Goal: Task Accomplishment & Management: Use online tool/utility

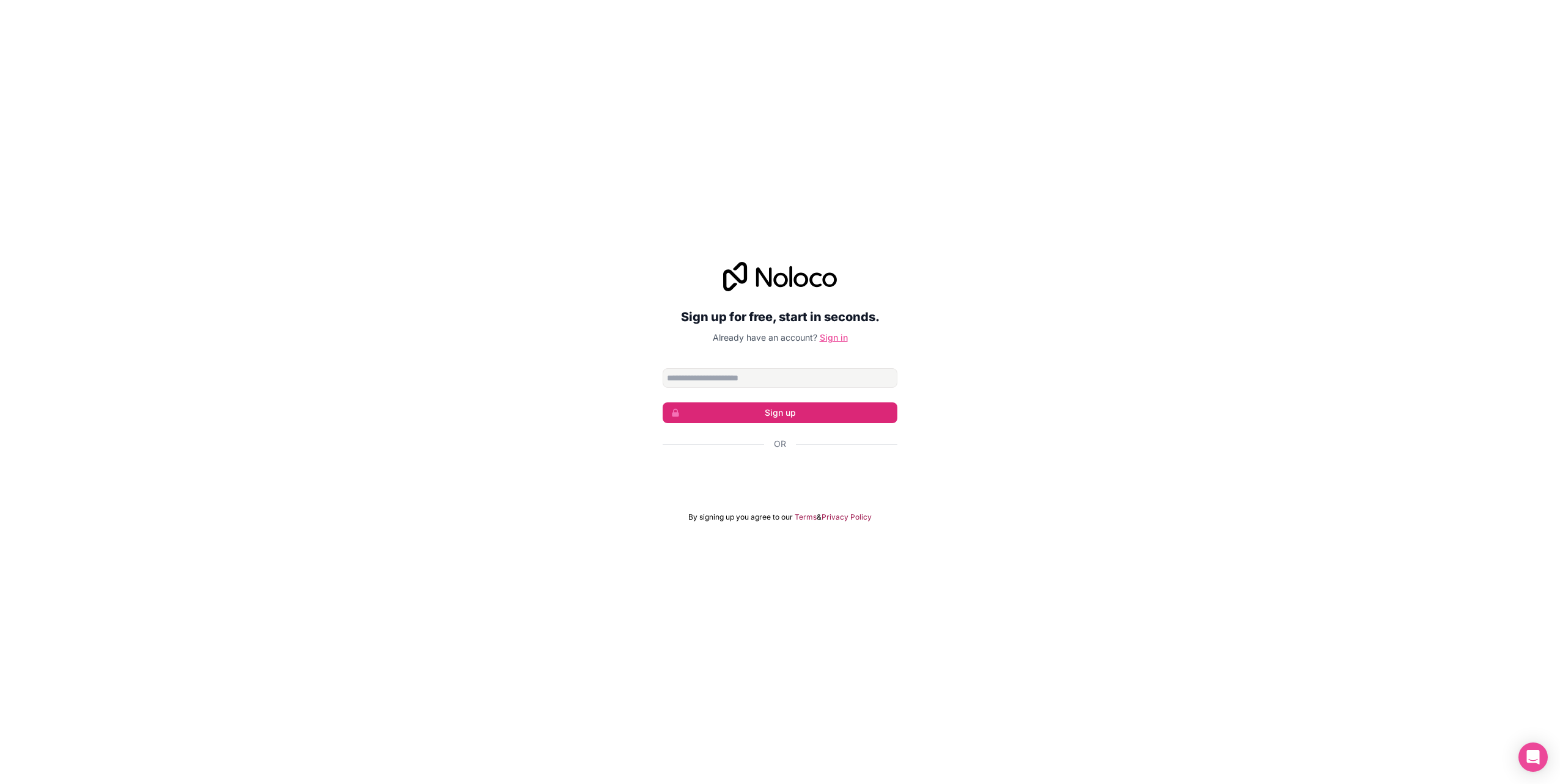
click at [833, 338] on link "Sign in" at bounding box center [833, 337] width 28 height 11
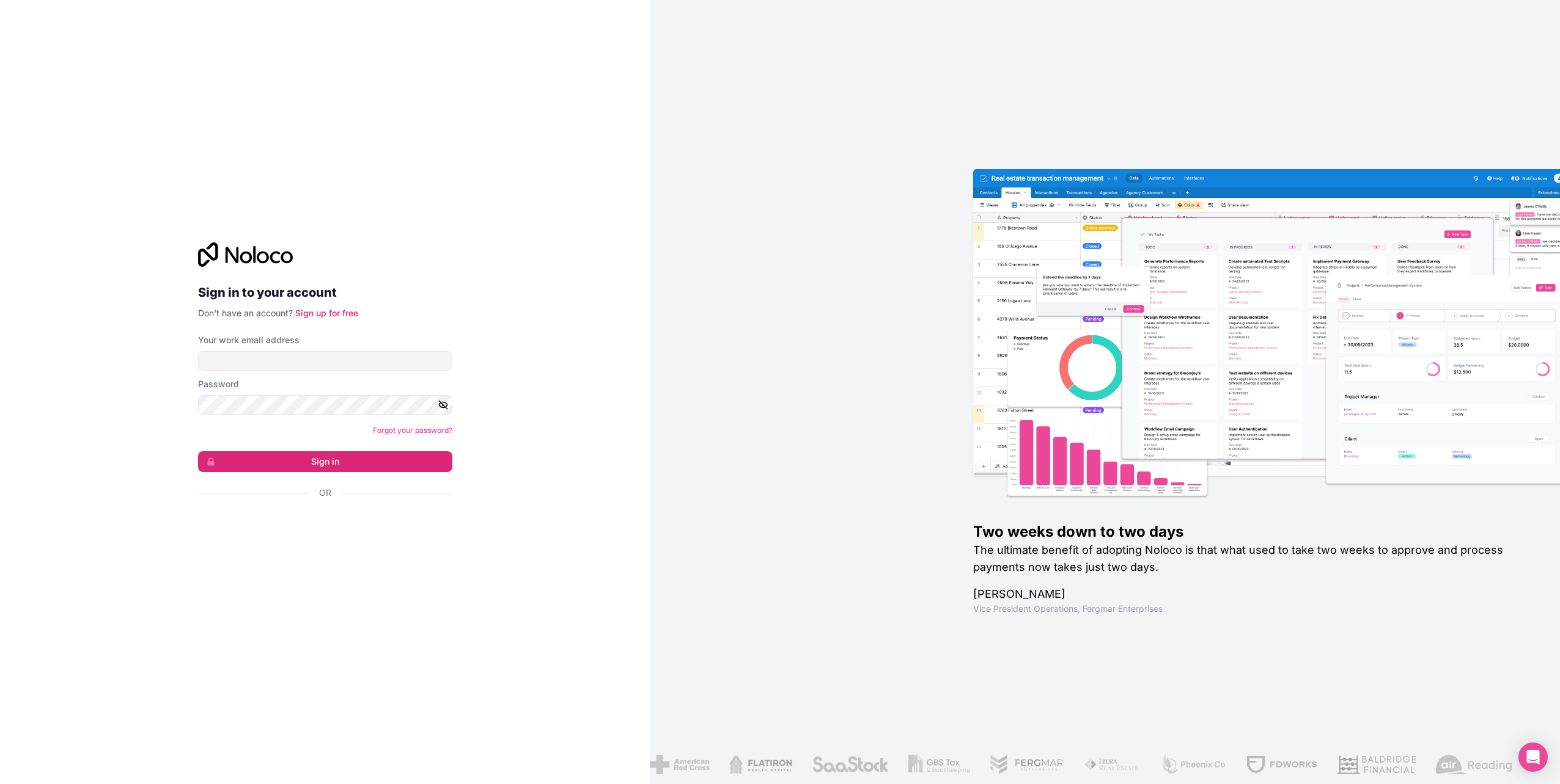
click at [450, 277] on div "Sign in to your account Don't have an account? Sign up for free" at bounding box center [325, 281] width 254 height 77
click at [829, 304] on div "Two weeks down to two days The ultimate benefit of adopting Noloco is that what…" at bounding box center [1105, 392] width 910 height 784
click at [332, 366] on input "Your work email address" at bounding box center [325, 361] width 254 height 20
type input "**********"
click at [308, 460] on button "Sign in" at bounding box center [325, 461] width 254 height 20
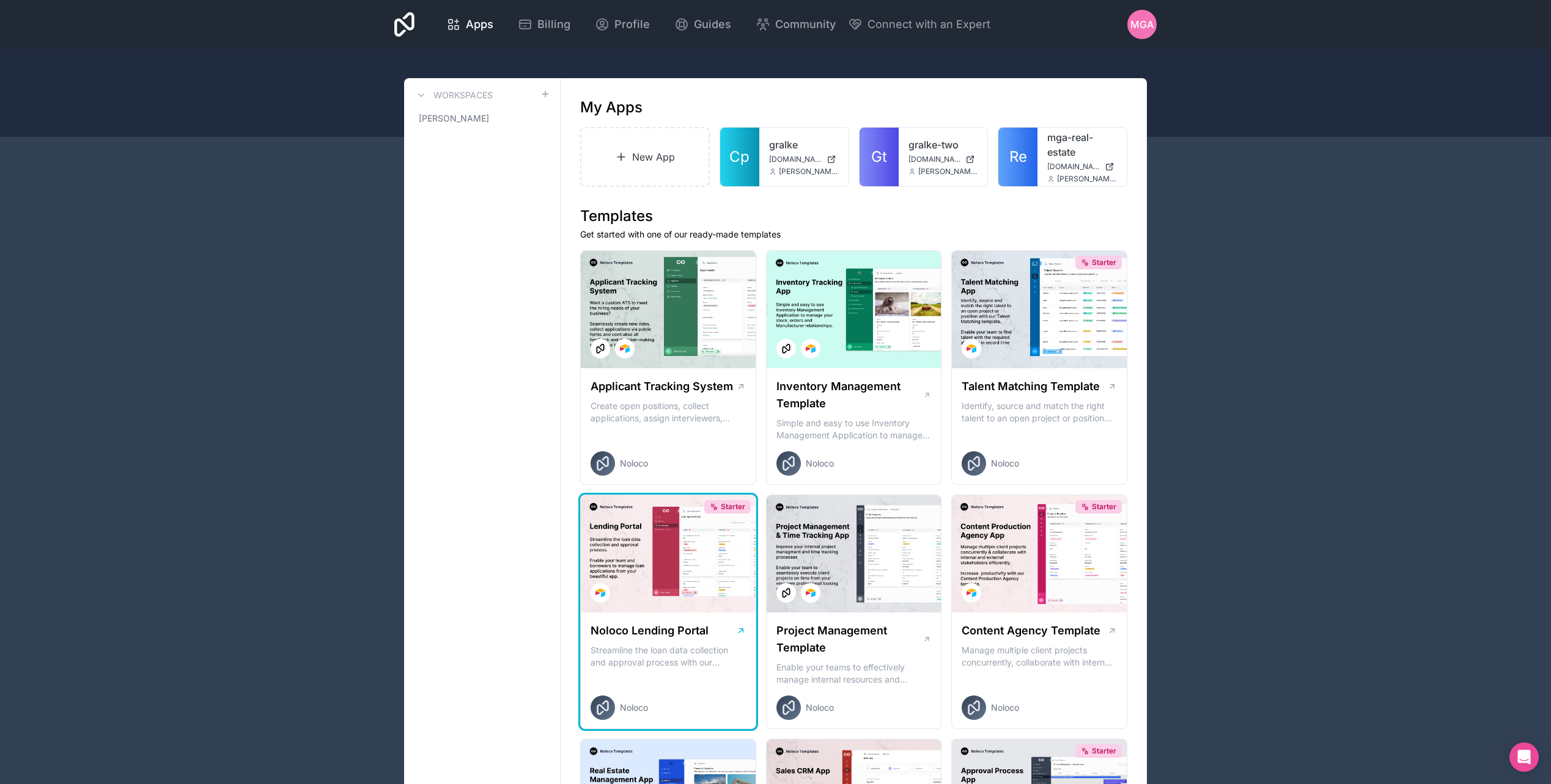
scroll to position [183, 0]
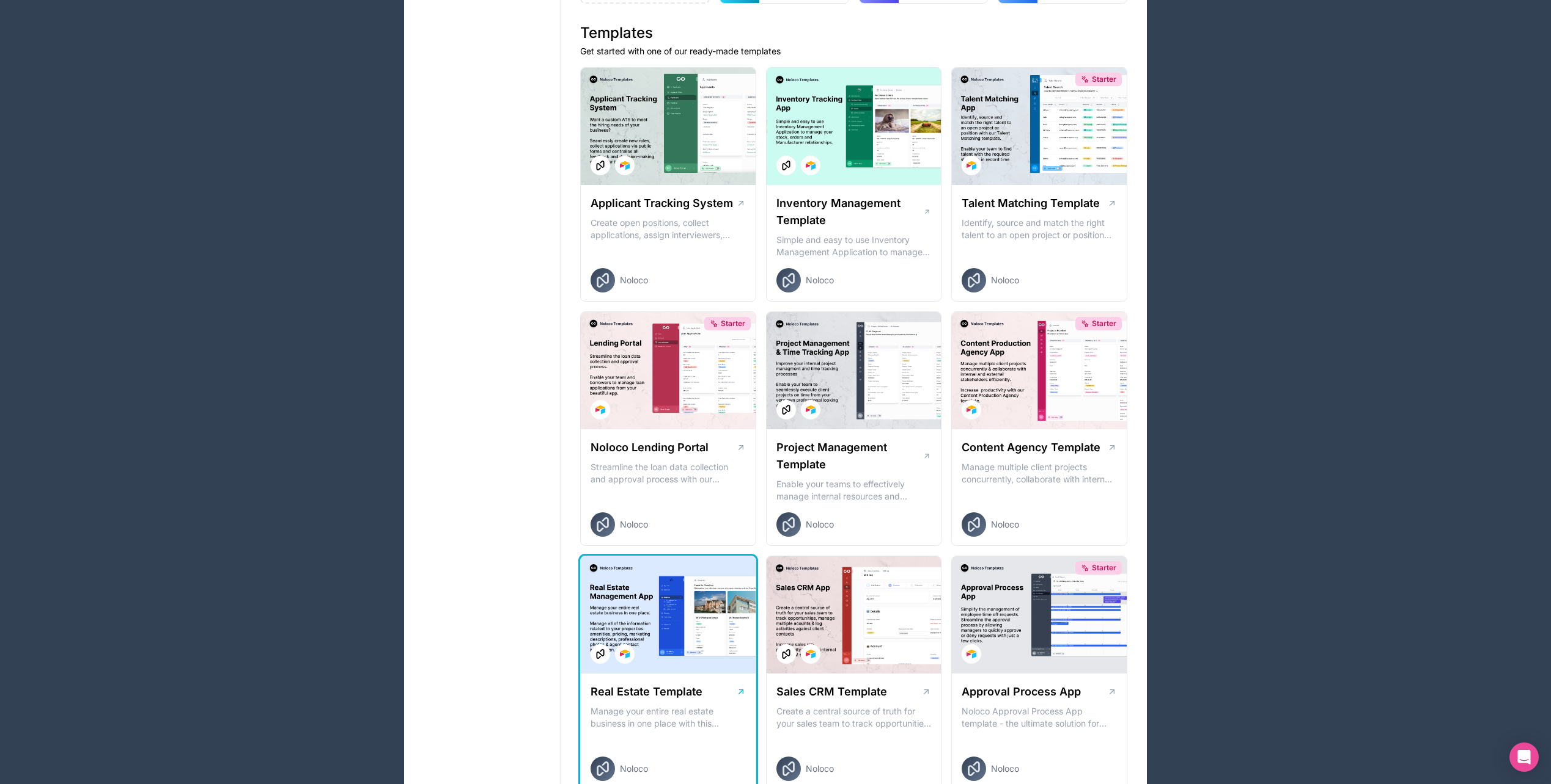
click at [701, 609] on div at bounding box center [668, 615] width 175 height 117
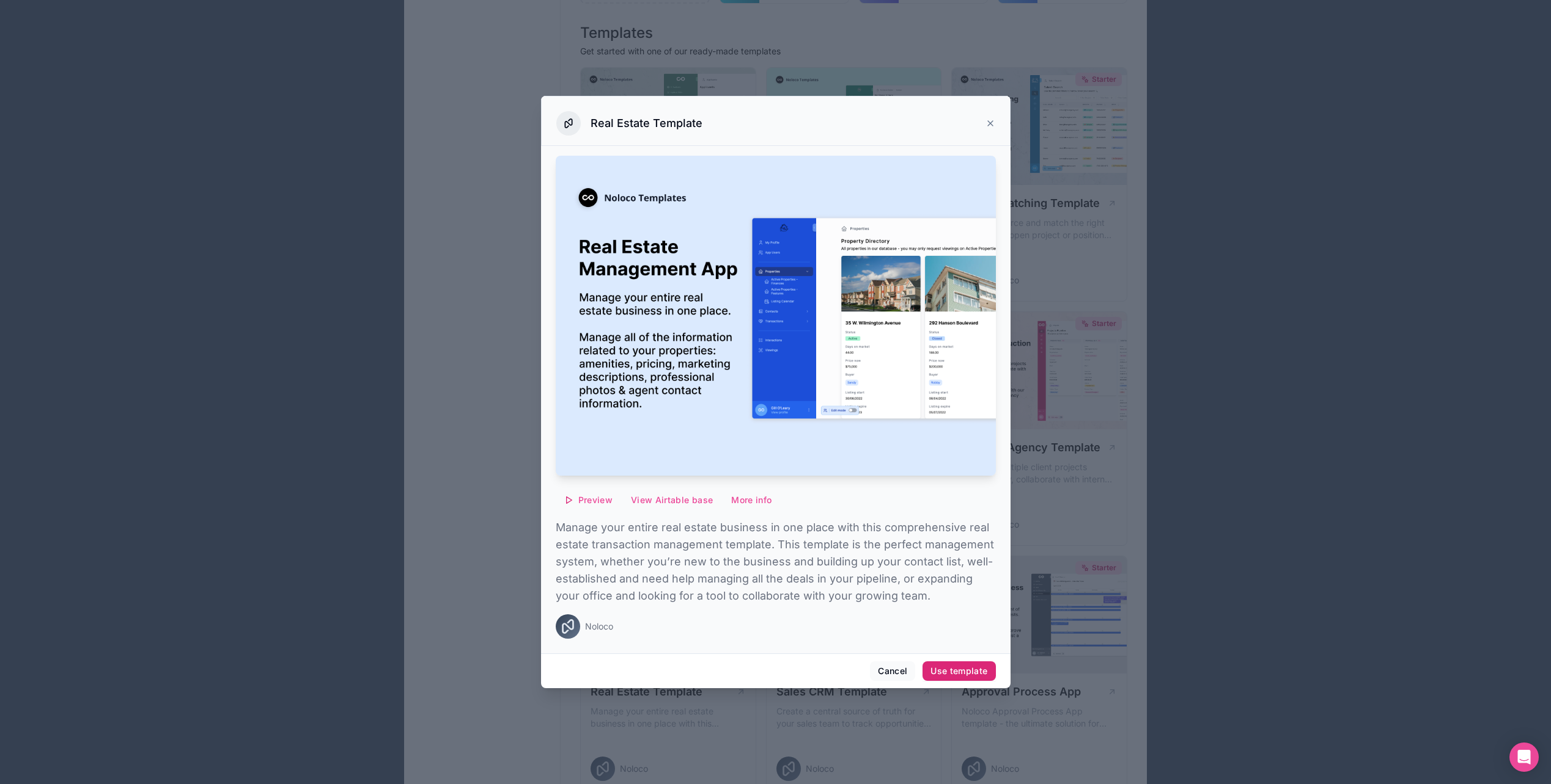
click at [957, 665] on button "Use template" at bounding box center [958, 672] width 73 height 20
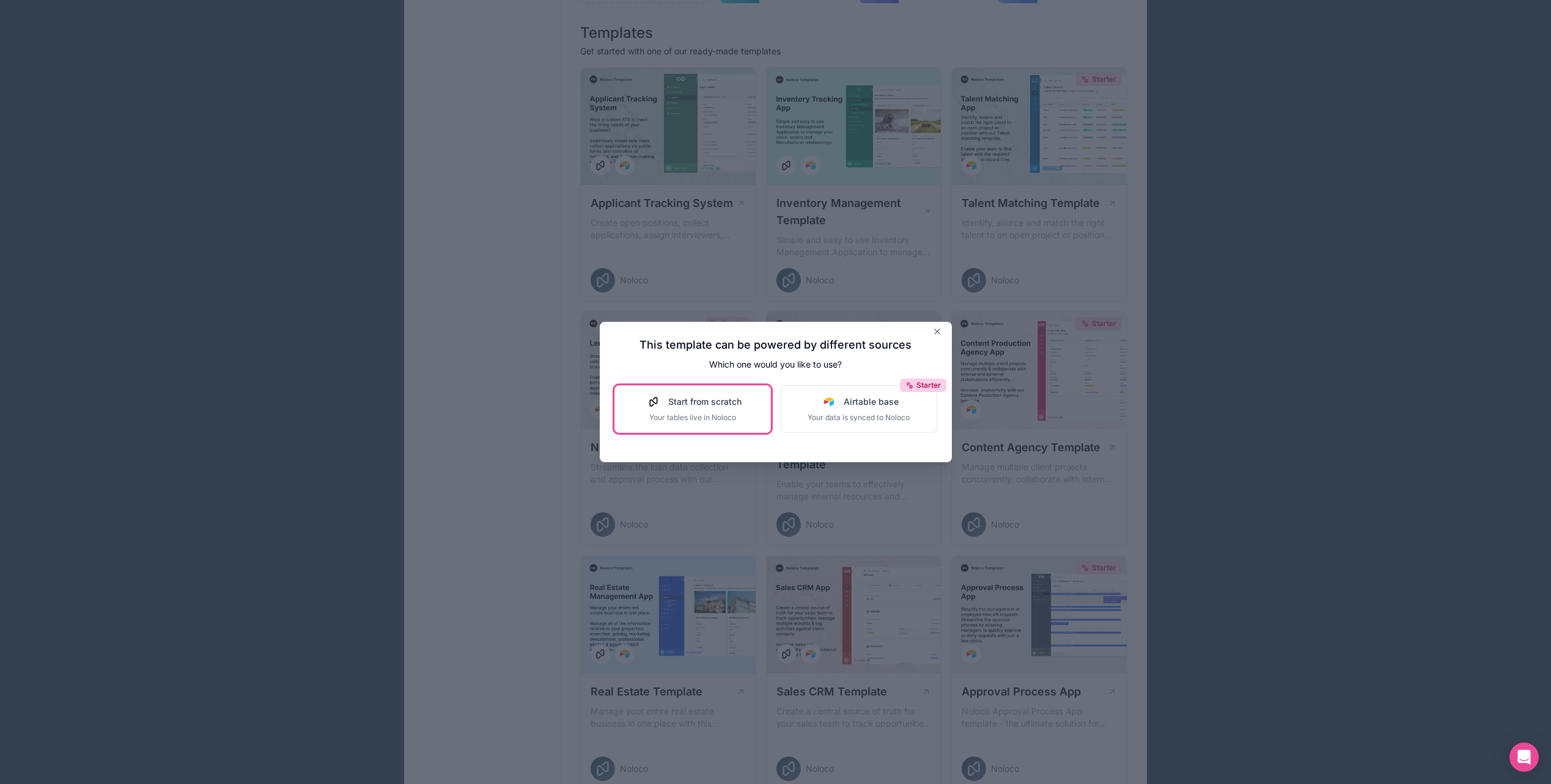
click at [714, 398] on span "Start from scratch" at bounding box center [705, 402] width 73 height 12
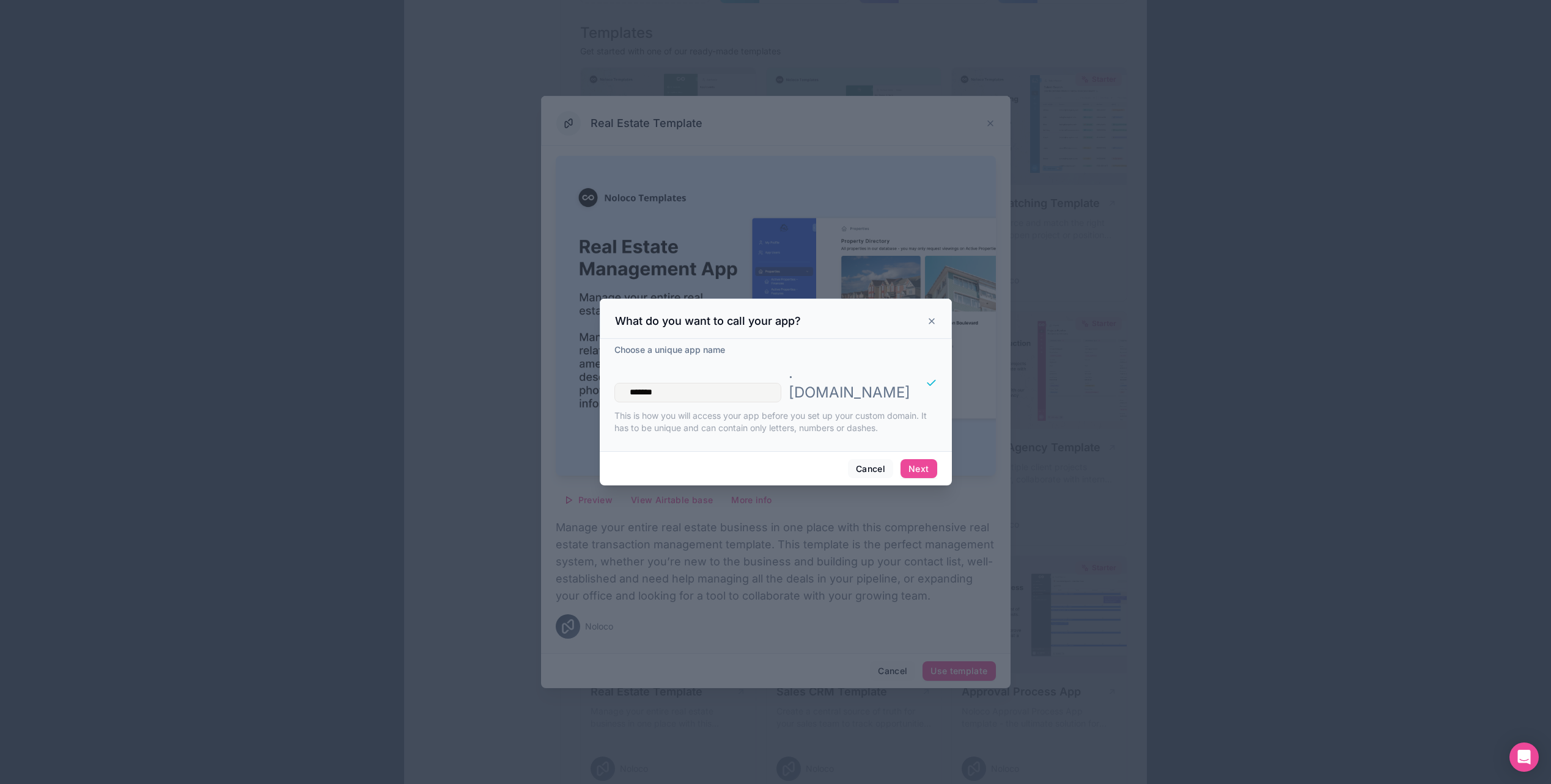
type input "*******"
click at [789, 462] on div "Cancel Next" at bounding box center [776, 469] width 352 height 35
click at [917, 460] on button "Next" at bounding box center [918, 469] width 36 height 20
